Goal: Information Seeking & Learning: Learn about a topic

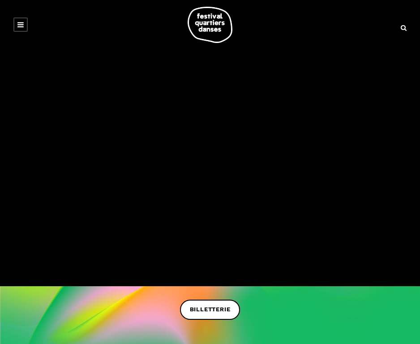
click at [20, 24] on icon at bounding box center [20, 24] width 6 height 7
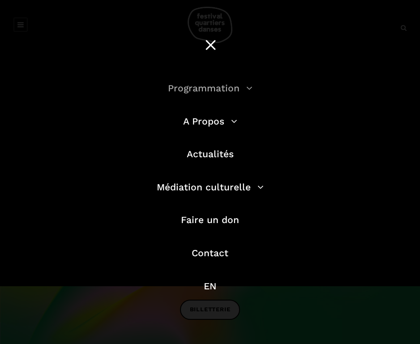
click at [215, 91] on link "Programmation" at bounding box center [210, 87] width 85 height 11
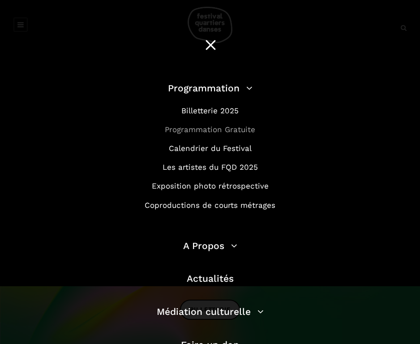
click at [219, 132] on link "Programmation Gratuite" at bounding box center [210, 129] width 91 height 9
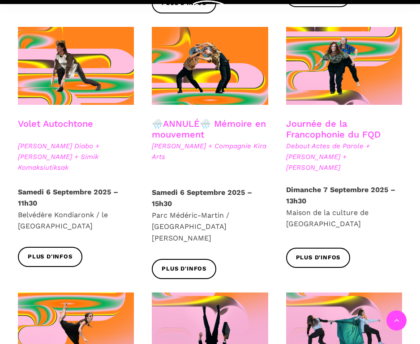
scroll to position [521, 0]
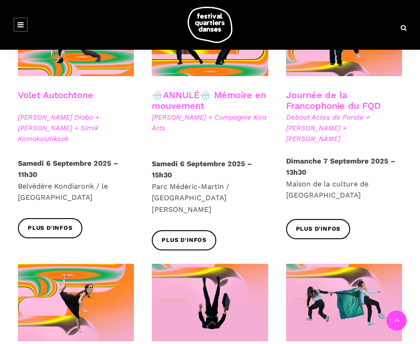
click at [306, 157] on strong "Dimanche 7 Septembre 2025 – 13h30" at bounding box center [340, 167] width 109 height 20
click at [323, 90] on link "Journée de la Francophonie du FQD" at bounding box center [333, 101] width 95 height 22
